Goal: Information Seeking & Learning: Stay updated

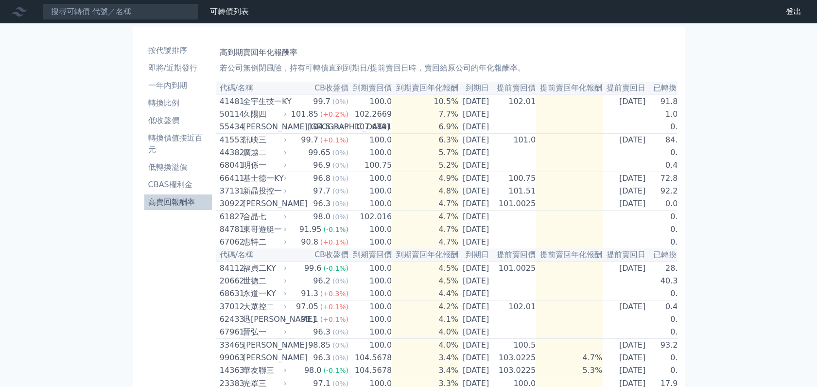
scroll to position [263, 0]
click at [177, 69] on li "即將/近期發行" at bounding box center [178, 68] width 68 height 12
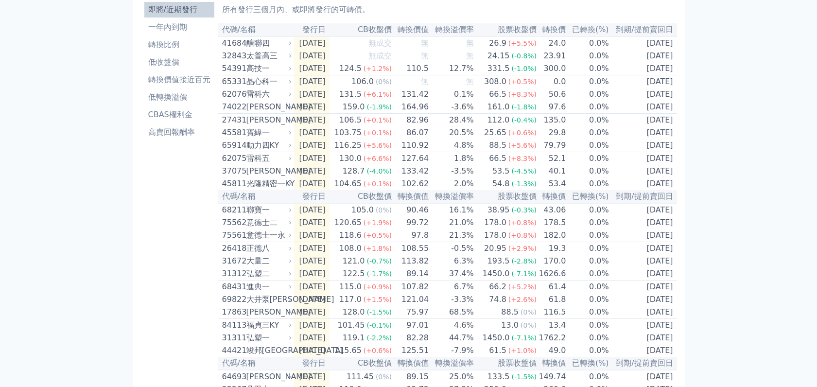
scroll to position [108, 0]
